Goal: Navigation & Orientation: Find specific page/section

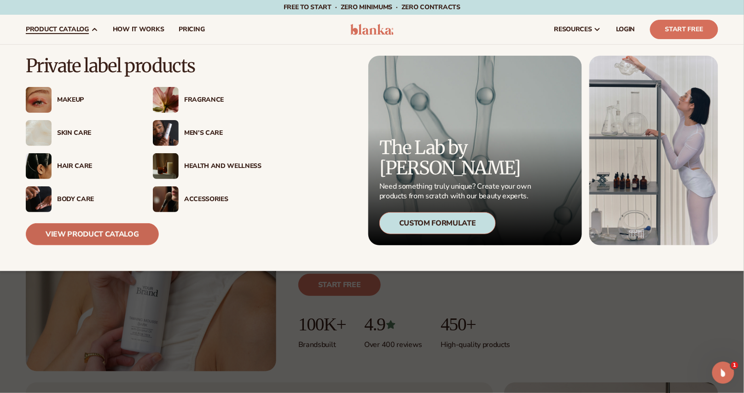
click at [56, 231] on link "View Product Catalog" at bounding box center [92, 234] width 133 height 22
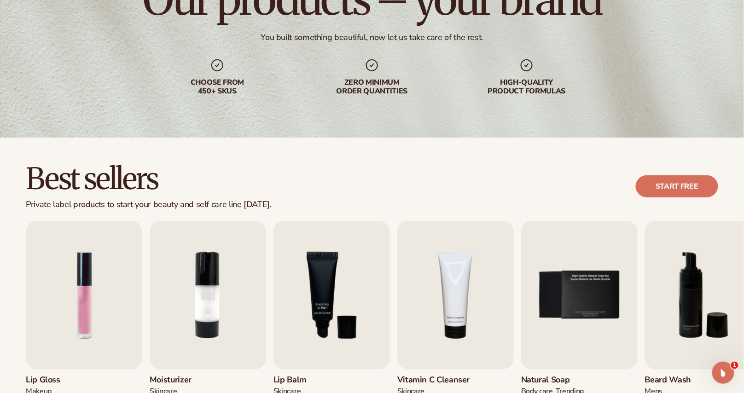
scroll to position [111, 0]
